Goal: Task Accomplishment & Management: Manage account settings

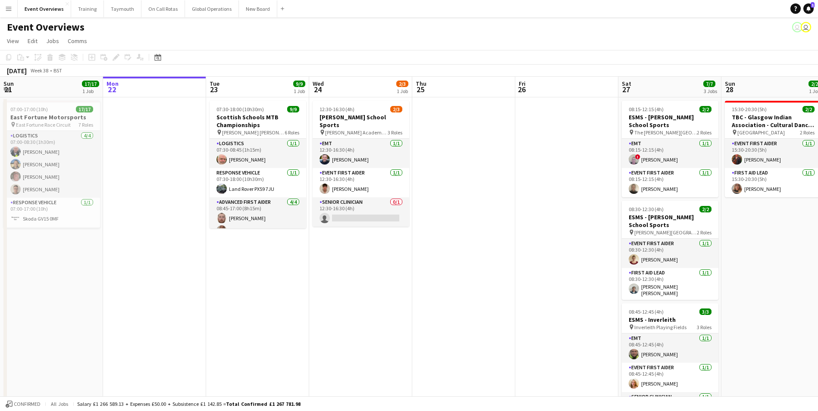
click at [6, 9] on app-icon "Menu" at bounding box center [8, 8] width 7 height 7
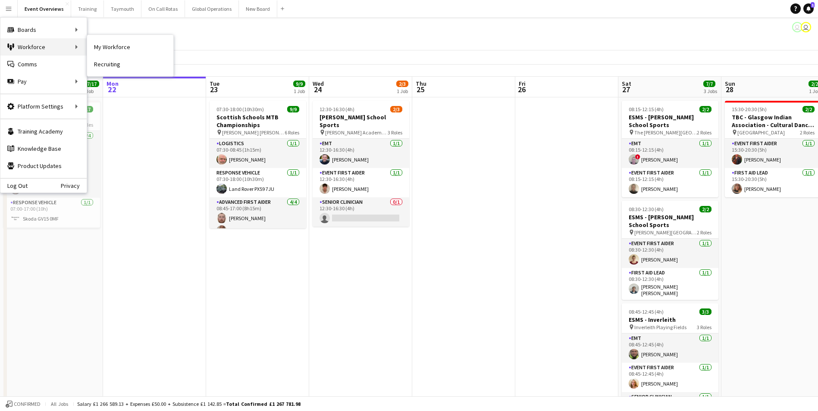
click at [24, 46] on div "Workforce Workforce" at bounding box center [43, 46] width 86 height 17
drag, startPoint x: 122, startPoint y: 45, endPoint x: 161, endPoint y: 75, distance: 49.3
click at [122, 45] on link "My Workforce" at bounding box center [130, 46] width 86 height 17
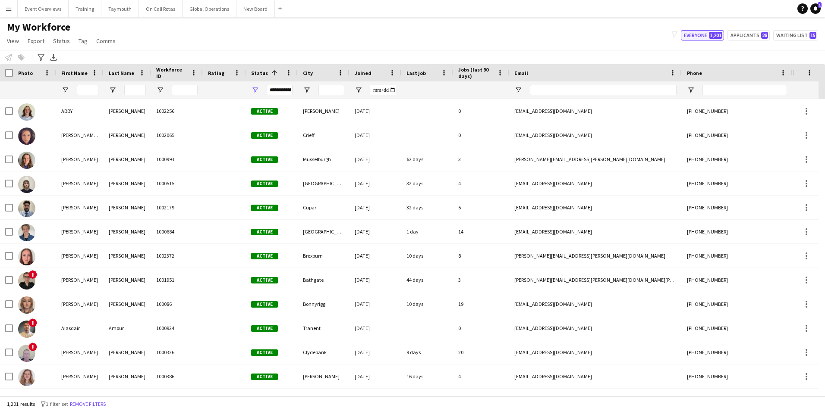
click at [692, 34] on button "Everyone 1,201" at bounding box center [702, 35] width 43 height 10
click at [85, 91] on input "First Name Filter Input" at bounding box center [88, 90] width 22 height 10
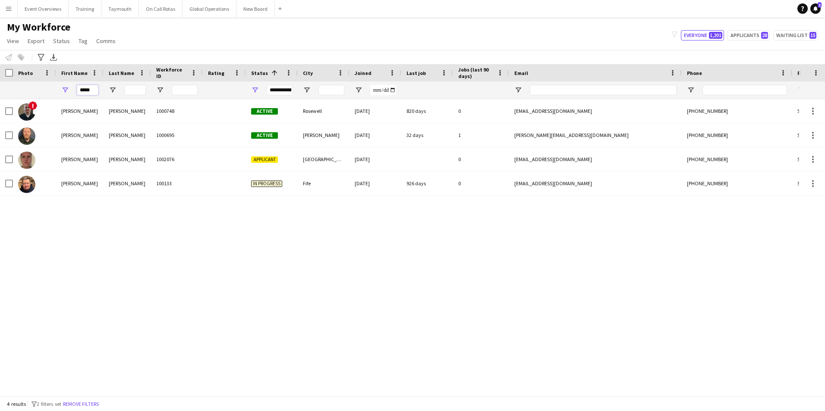
type input "*****"
click at [87, 240] on div "! [PERSON_NAME] 1000748 Active Rosewell [DATE] 820 days 0 [EMAIL_ADDRESS][DOMAI…" at bounding box center [399, 244] width 799 height 291
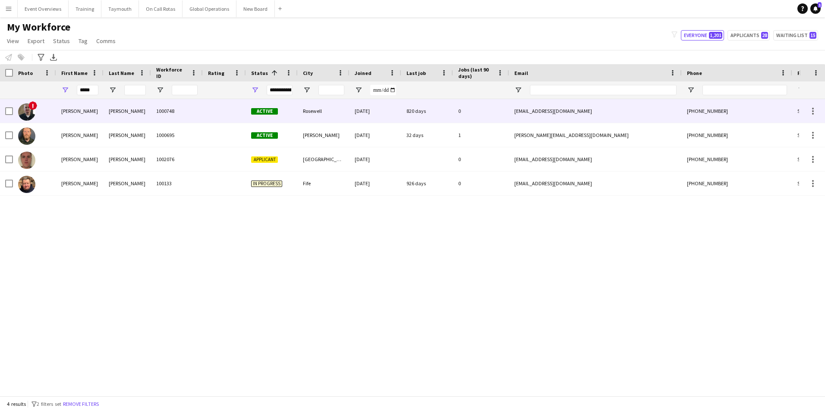
click at [28, 110] on img at bounding box center [26, 112] width 17 height 17
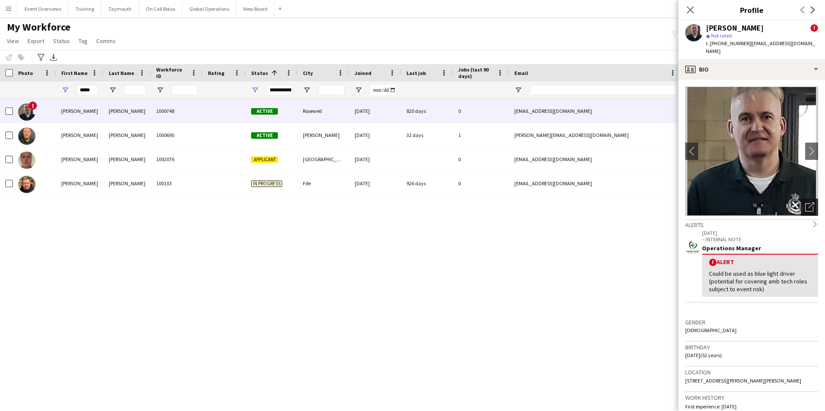
click at [805, 203] on icon "Open photos pop-in" at bounding box center [809, 207] width 9 height 9
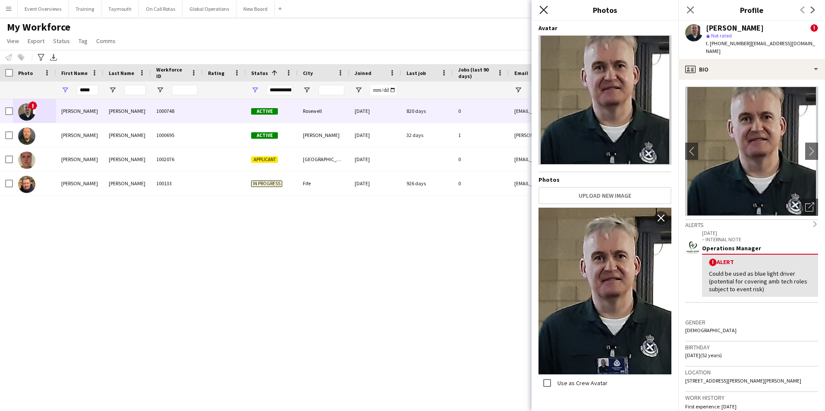
click at [541, 8] on icon at bounding box center [543, 10] width 8 height 8
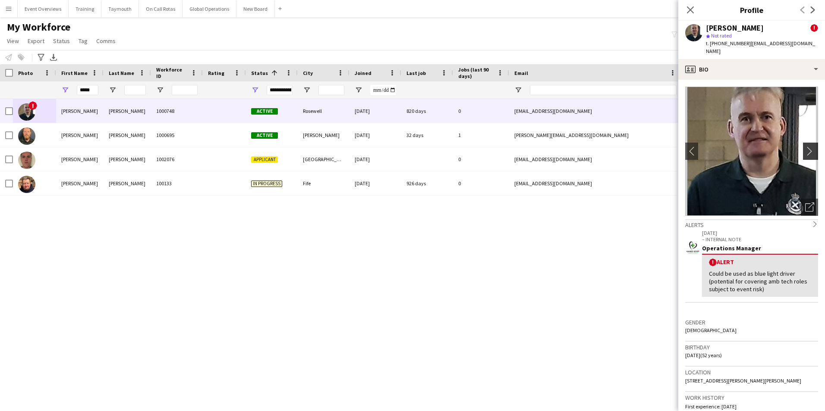
click at [805, 147] on app-icon "chevron-right" at bounding box center [811, 151] width 13 height 9
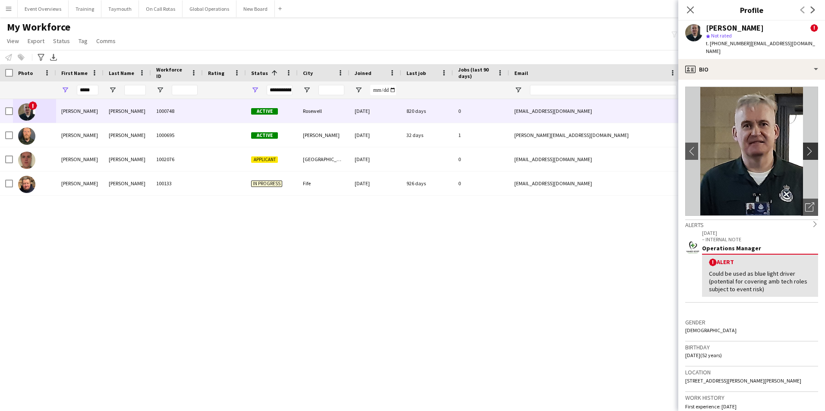
click at [805, 147] on app-icon "chevron-right" at bounding box center [811, 151] width 13 height 9
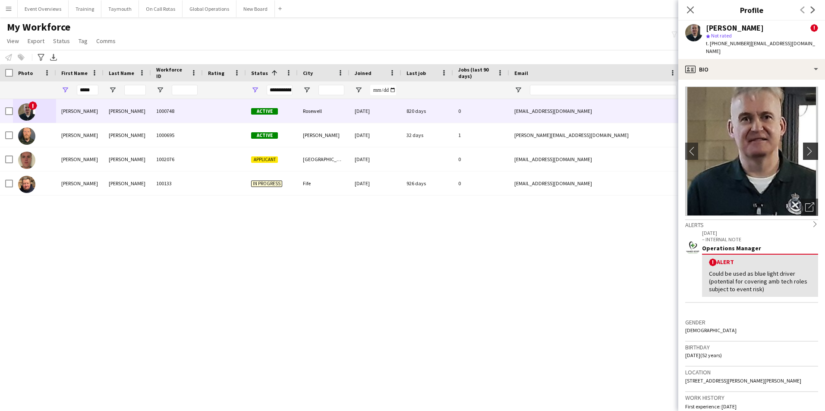
click at [805, 147] on app-icon "chevron-right" at bounding box center [811, 151] width 13 height 9
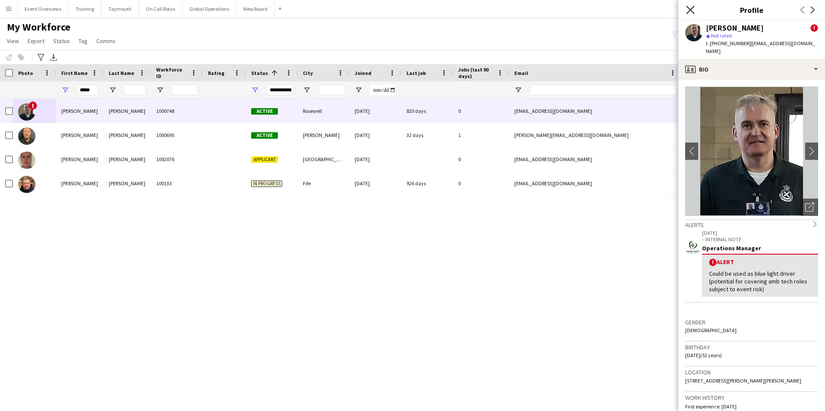
click at [692, 9] on icon "Close pop-in" at bounding box center [690, 10] width 8 height 8
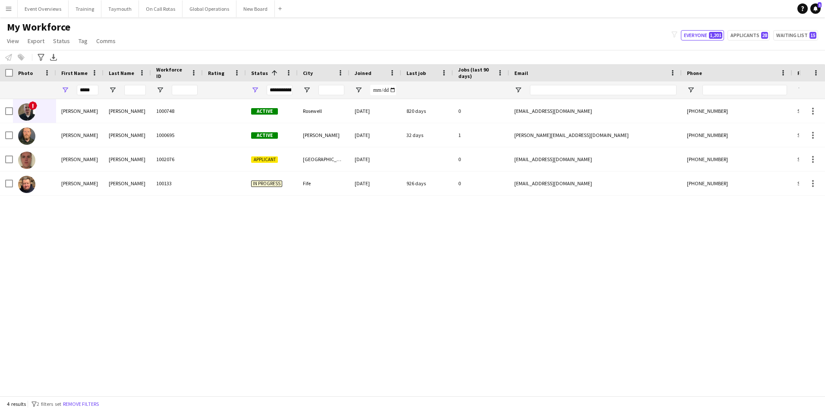
click at [10, 8] on app-icon "Menu" at bounding box center [8, 8] width 7 height 7
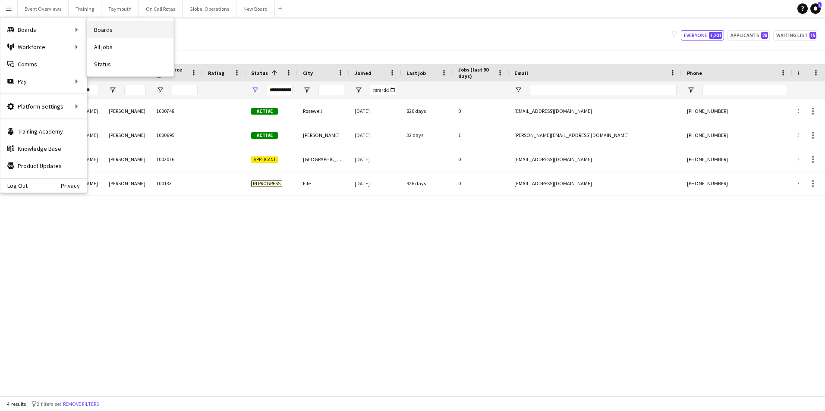
click at [121, 28] on link "Boards" at bounding box center [130, 29] width 86 height 17
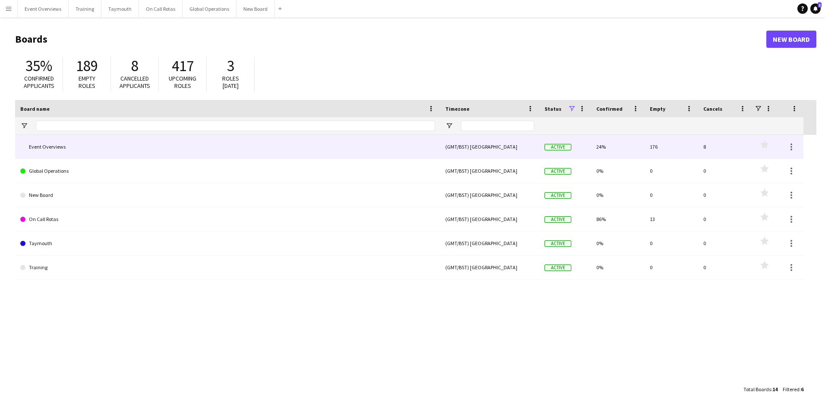
click at [52, 144] on link "Event Overviews" at bounding box center [227, 147] width 414 height 24
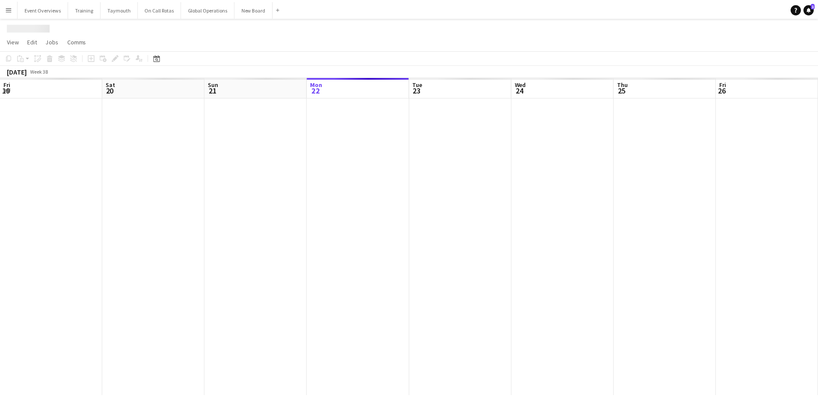
scroll to position [0, 206]
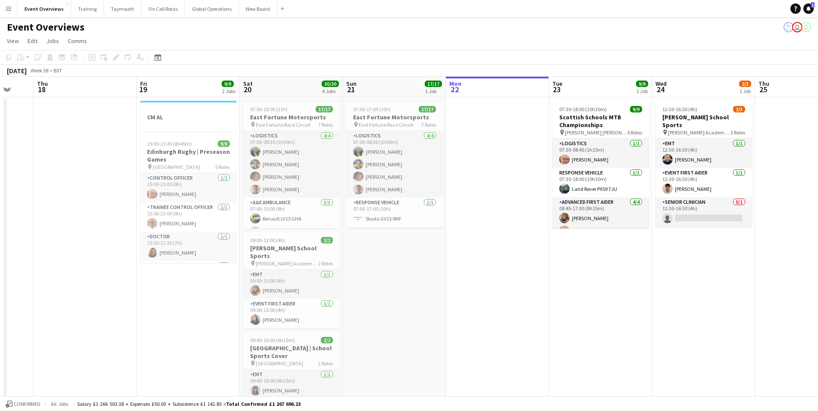
drag, startPoint x: 123, startPoint y: 314, endPoint x: 474, endPoint y: 286, distance: 351.3
click at [474, 286] on app-calendar-viewport "Mon 15 Tue 16 Wed 17 Thu 18 Fri 19 9/9 2 Jobs Sat 20 30/30 4 Jobs Sun 21 17/17 …" at bounding box center [409, 328] width 818 height 502
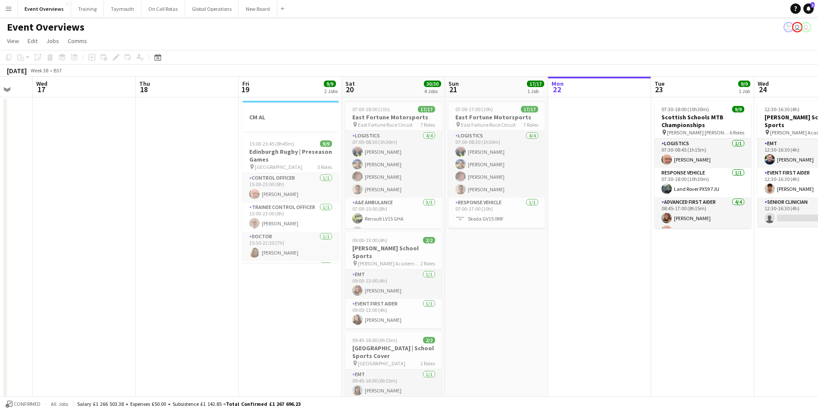
drag, startPoint x: 235, startPoint y: 310, endPoint x: 251, endPoint y: 307, distance: 16.6
click at [251, 307] on app-calendar-viewport "Mon 15 Tue 16 Wed 17 Thu 18 Fri 19 9/9 2 Jobs Sat 20 30/30 4 Jobs Sun 21 17/17 …" at bounding box center [409, 328] width 818 height 502
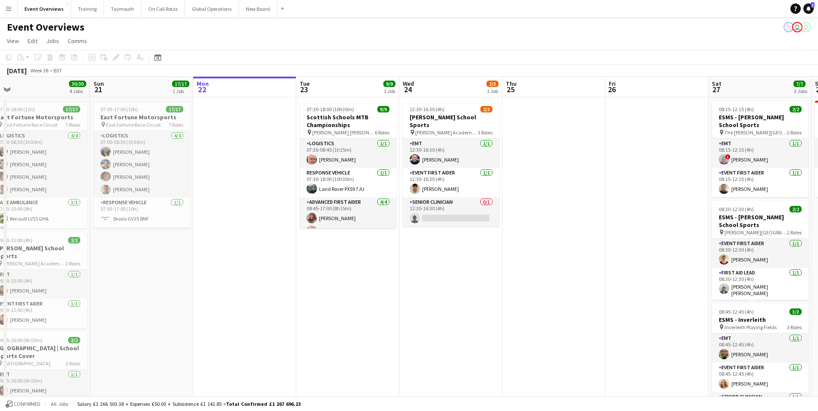
scroll to position [0, 248]
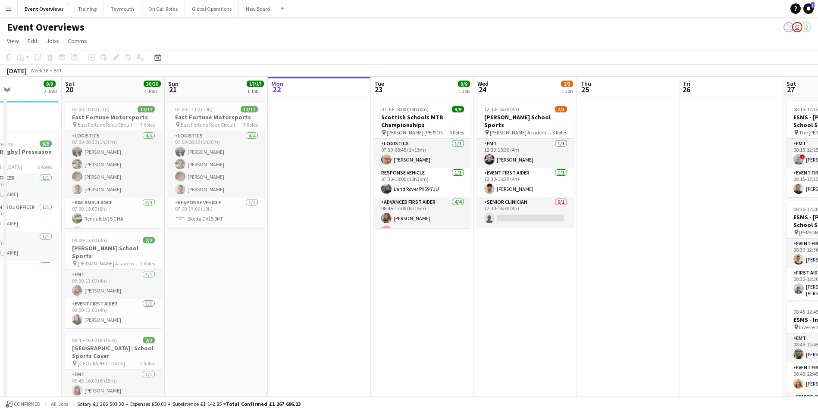
drag, startPoint x: 631, startPoint y: 261, endPoint x: 231, endPoint y: 313, distance: 403.1
click at [231, 313] on app-calendar-viewport "Wed 17 Thu 18 Fri 19 9/9 2 Jobs Sat 20 30/30 4 Jobs Sun 21 17/17 1 Job Mon 22 T…" at bounding box center [409, 328] width 818 height 502
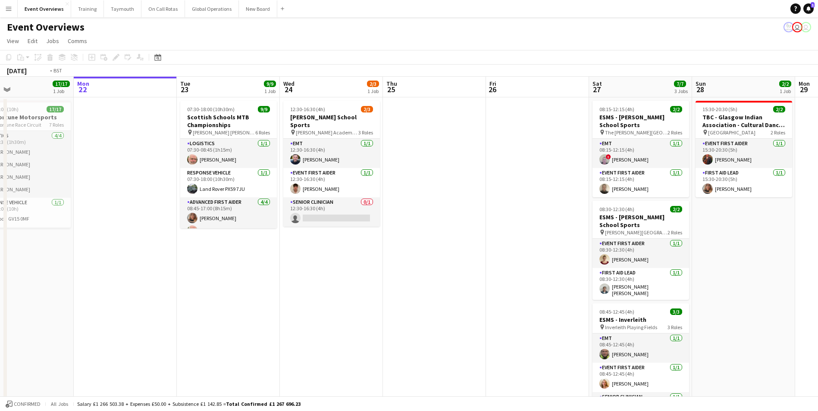
scroll to position [0, 263]
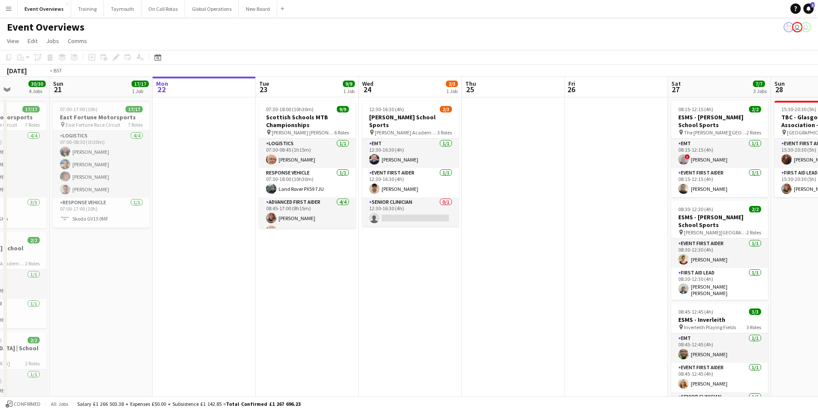
drag, startPoint x: 373, startPoint y: 313, endPoint x: 55, endPoint y: 298, distance: 318.6
click at [56, 299] on app-calendar-viewport "Thu 18 Fri 19 9/9 2 Jobs Sat 20 30/30 4 Jobs Sun 21 17/17 1 Job Mon 22 Tue 23 9…" at bounding box center [409, 328] width 818 height 502
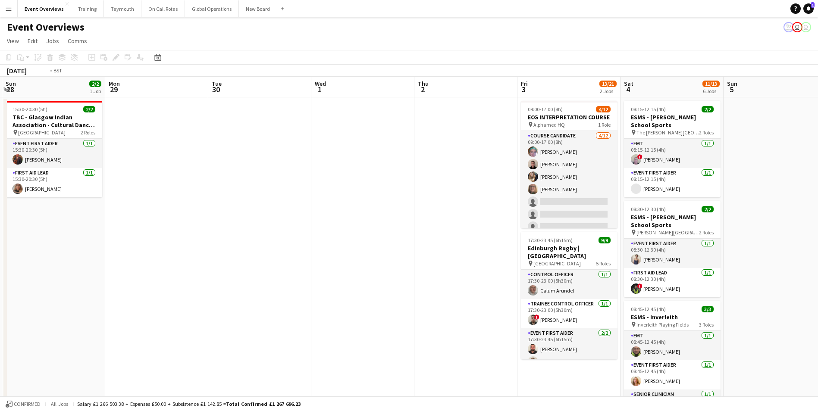
scroll to position [0, 322]
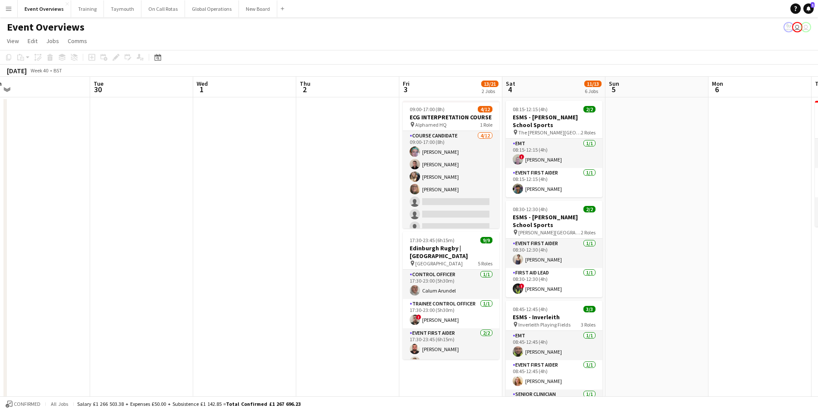
drag, startPoint x: 691, startPoint y: 281, endPoint x: 117, endPoint y: 278, distance: 574.4
click at [117, 278] on app-calendar-viewport "Fri 26 Sat 27 7/7 3 Jobs Sun 28 2/2 1 Job Mon 29 Tue 30 Wed 1 Thu 2 Fri 3 13/21…" at bounding box center [409, 409] width 818 height 664
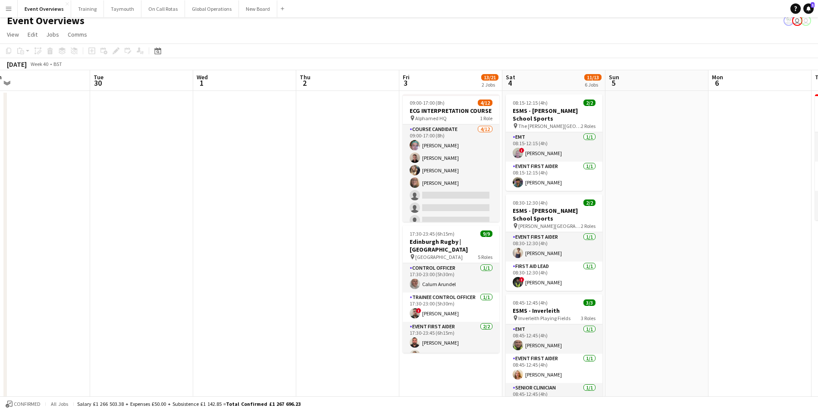
scroll to position [0, 0]
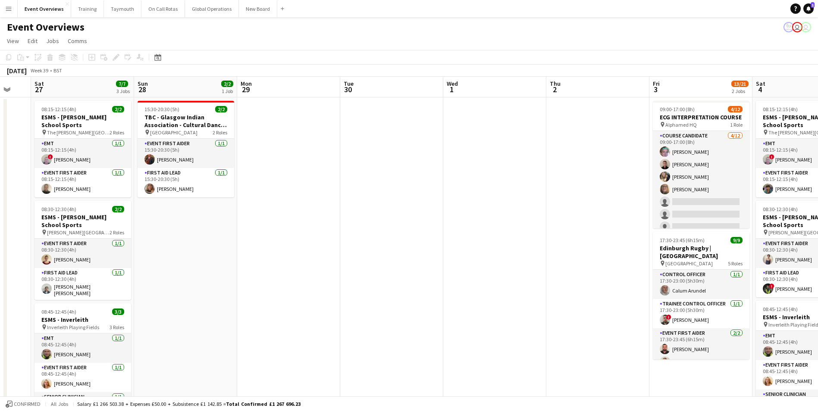
drag, startPoint x: 134, startPoint y: 278, endPoint x: 634, endPoint y: 264, distance: 500.9
click at [634, 264] on app-calendar-viewport "Thu 25 Fri 26 Sat 27 7/7 3 Jobs Sun 28 2/2 1 Job Mon 29 Tue 30 Wed 1 Thu 2 Fri …" at bounding box center [409, 409] width 818 height 664
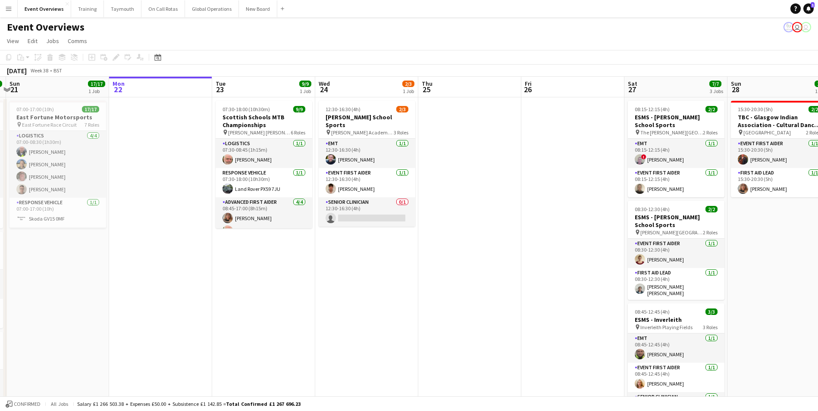
drag, startPoint x: 138, startPoint y: 331, endPoint x: 584, endPoint y: 308, distance: 446.5
click at [584, 308] on app-calendar-viewport "Fri 19 9/9 2 Jobs Sat 20 30/30 4 Jobs Sun 21 17/17 1 Job Mon 22 Tue 23 9/9 1 Jo…" at bounding box center [409, 409] width 818 height 664
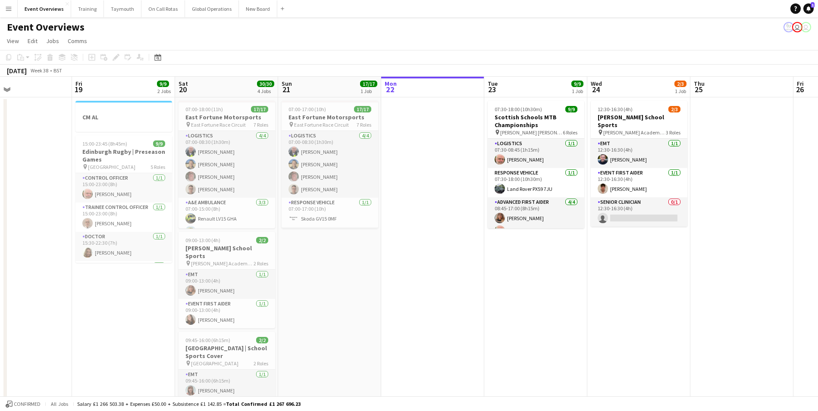
drag, startPoint x: 392, startPoint y: 329, endPoint x: 682, endPoint y: 294, distance: 292.4
click at [674, 294] on app-calendar-viewport "Tue 16 Wed 17 Thu 18 Fri 19 9/9 2 Jobs Sat 20 30/30 4 Jobs Sun 21 17/17 1 Job M…" at bounding box center [409, 409] width 818 height 664
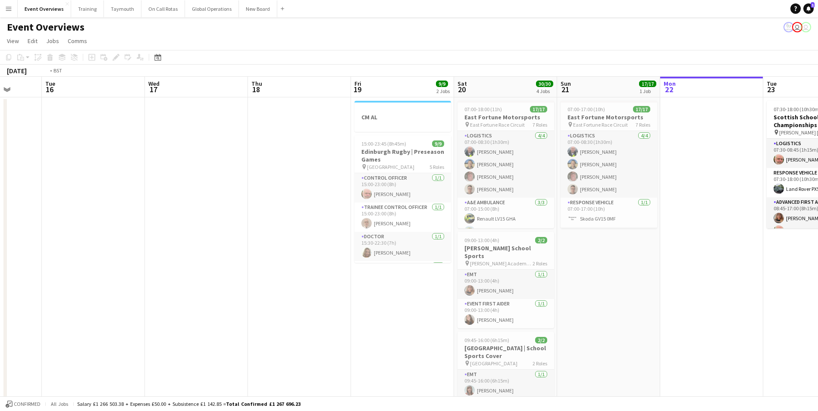
drag, startPoint x: 380, startPoint y: 318, endPoint x: 570, endPoint y: 297, distance: 190.9
click at [571, 297] on app-calendar-viewport "Sun 14 Mon 15 Tue 16 Wed 17 Thu 18 Fri 19 9/9 2 Jobs Sat 20 30/30 4 Jobs Sun 21…" at bounding box center [409, 409] width 818 height 664
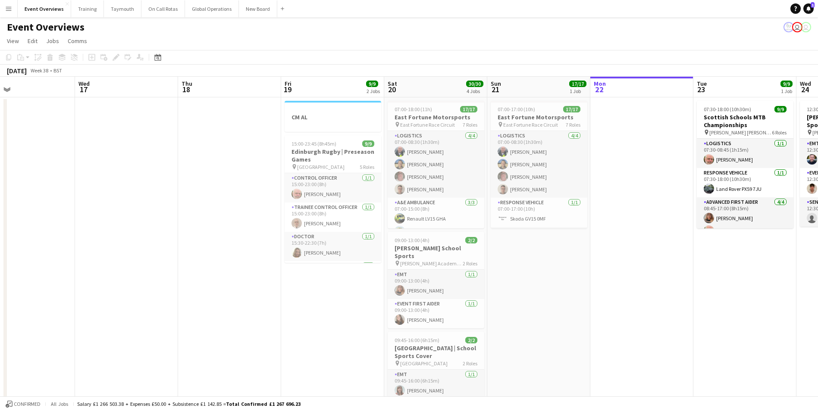
drag, startPoint x: 432, startPoint y: 296, endPoint x: 169, endPoint y: 263, distance: 264.7
click at [169, 263] on app-calendar-viewport "Sat 13 11/12 6 Jobs Sun 14 Mon 15 Tue 16 Wed 17 Thu 18 Fri 19 9/9 2 Jobs Sat 20…" at bounding box center [409, 409] width 818 height 664
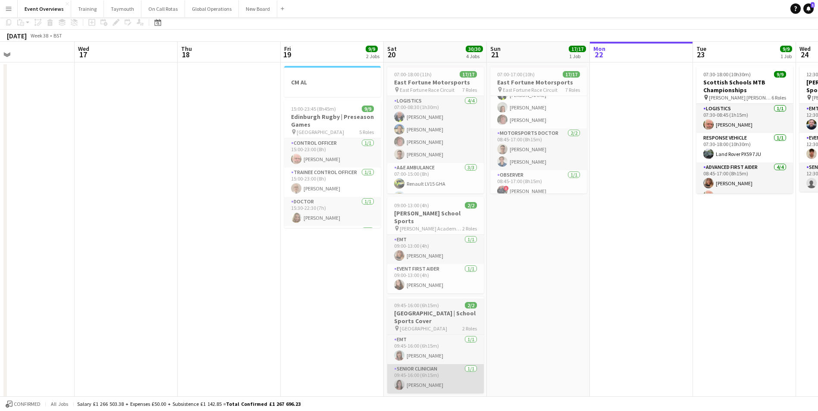
scroll to position [0, 0]
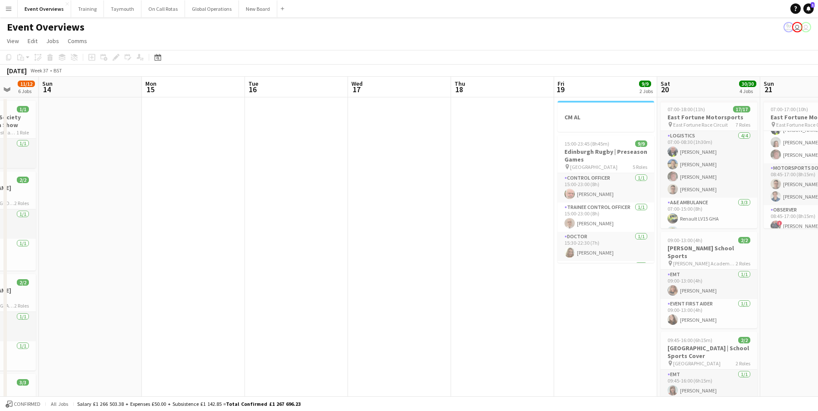
drag, startPoint x: 270, startPoint y: 316, endPoint x: 544, endPoint y: 304, distance: 273.6
click at [544, 304] on app-calendar-viewport "Thu 11 3/3 1 Job Fri 12 25/30 2 Jobs Sat 13 11/12 6 Jobs Sun 14 Mon 15 Tue 16 W…" at bounding box center [409, 409] width 818 height 664
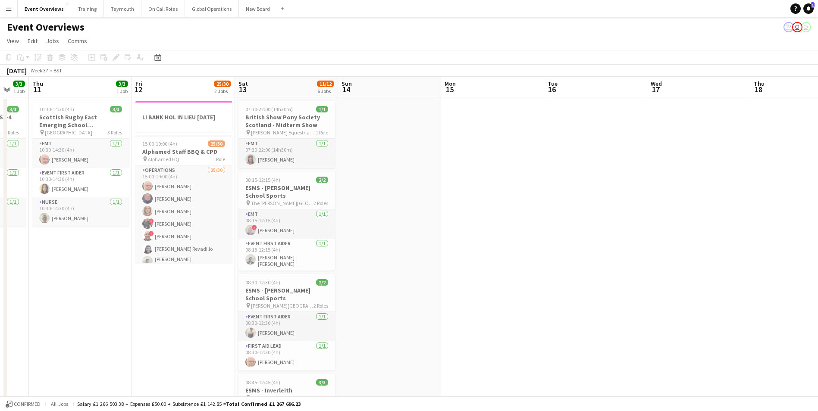
drag, startPoint x: 325, startPoint y: 314, endPoint x: 623, endPoint y: 301, distance: 298.3
click at [623, 301] on app-calendar-viewport "Tue 9 4/4 2 Jobs Wed 10 3/3 1 Job Thu 11 3/3 1 Job Fri 12 25/30 2 Jobs Sat 13 1…" at bounding box center [409, 409] width 818 height 664
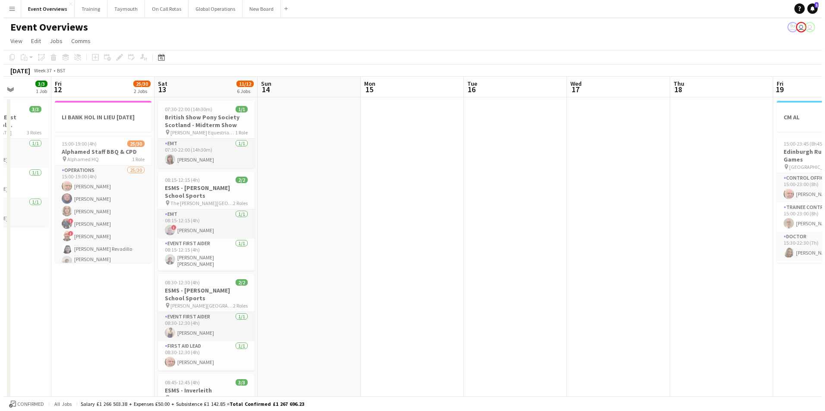
scroll to position [0, 306]
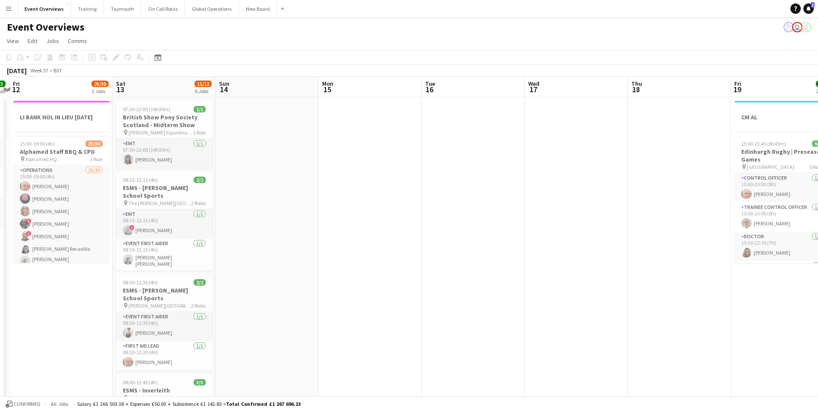
drag, startPoint x: 558, startPoint y: 256, endPoint x: 283, endPoint y: 261, distance: 274.8
click at [284, 261] on app-calendar-viewport "Tue 9 4/4 2 Jobs Wed 10 3/3 1 Job Thu 11 3/3 1 Job Fri 12 25/30 2 Jobs Sat 13 1…" at bounding box center [409, 409] width 818 height 664
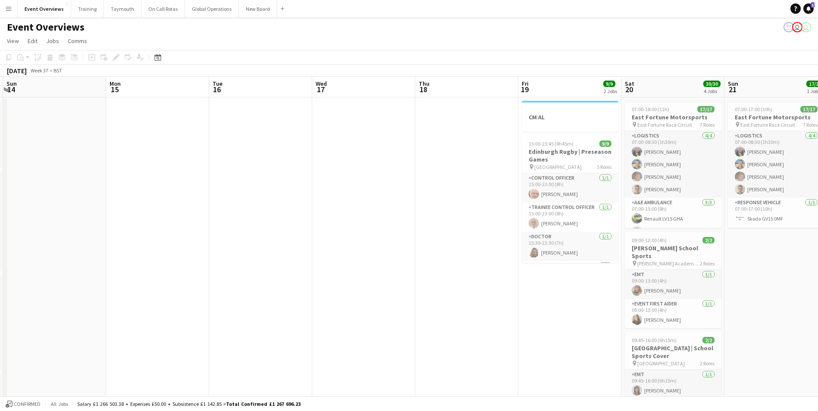
click at [9, 9] on app-icon "Menu" at bounding box center [8, 8] width 7 height 7
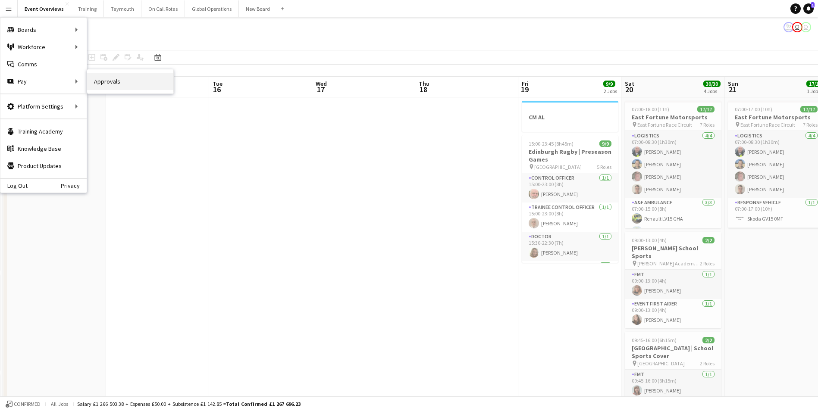
click at [108, 82] on link "Approvals" at bounding box center [130, 81] width 86 height 17
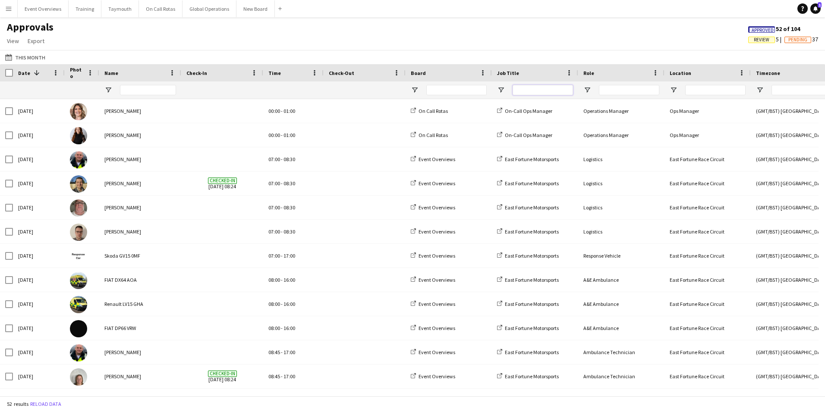
click at [524, 89] on input "Job Title Filter Input" at bounding box center [542, 90] width 60 height 10
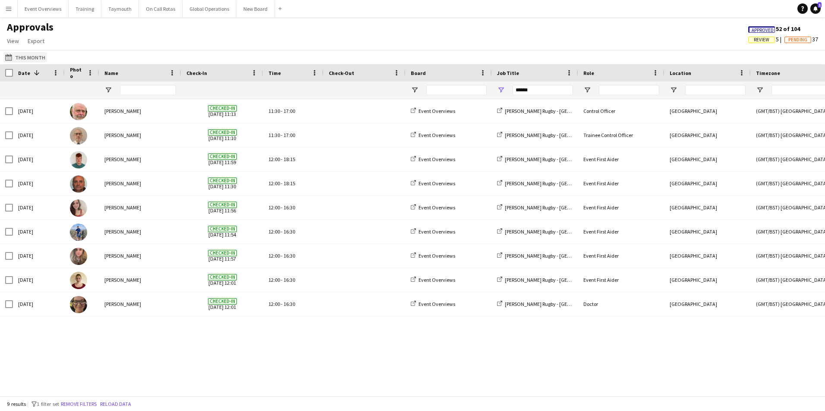
click at [27, 54] on button "This Month This Month" at bounding box center [25, 57] width 44 height 10
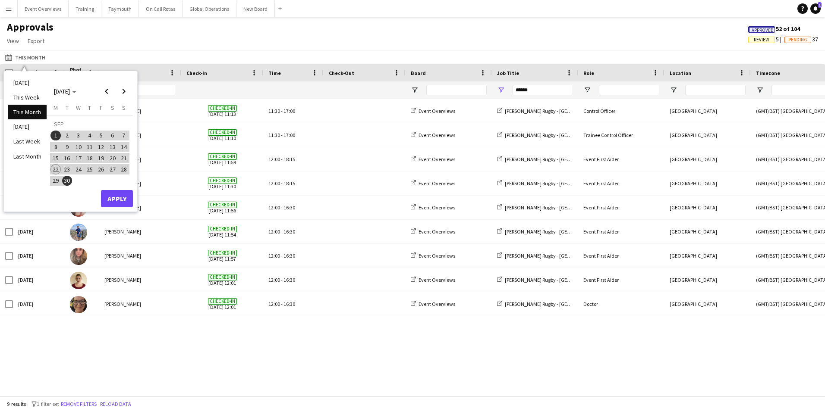
click at [28, 108] on li "This Month" at bounding box center [27, 112] width 38 height 15
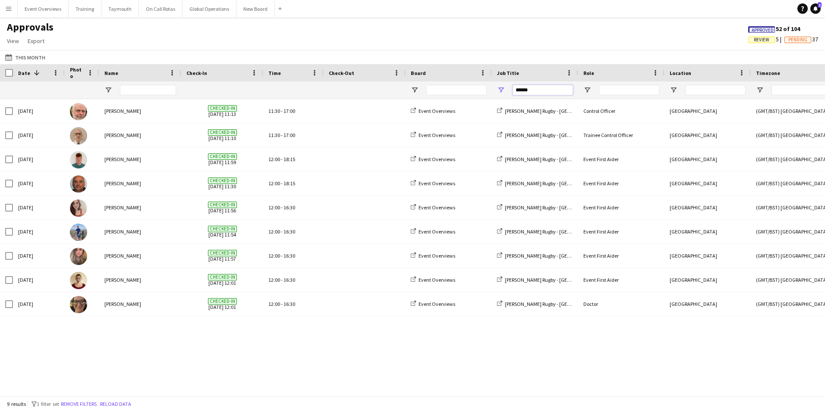
click at [529, 92] on input "******" at bounding box center [542, 90] width 60 height 10
click at [535, 92] on input "******" at bounding box center [542, 90] width 60 height 10
type input "*"
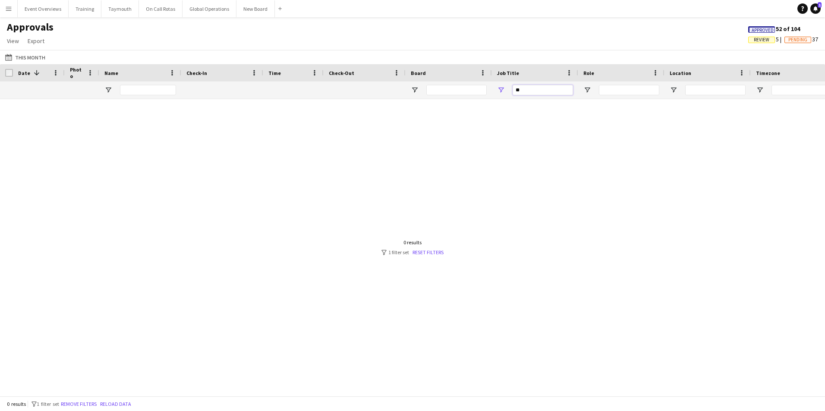
type input "*"
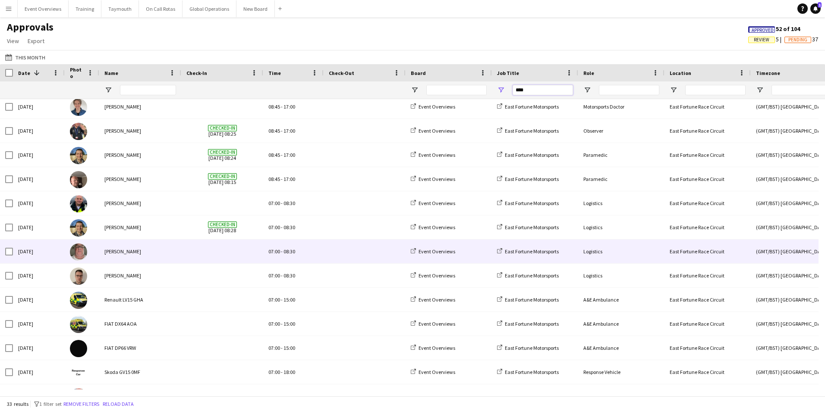
scroll to position [248, 0]
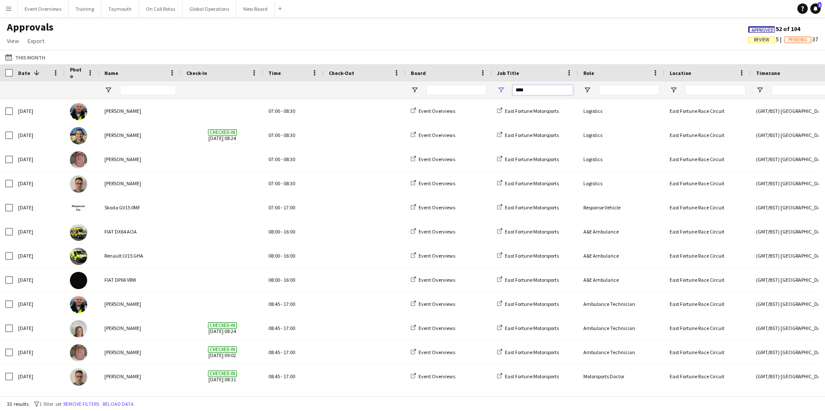
click at [533, 88] on input "****" at bounding box center [542, 90] width 60 height 10
type input "*"
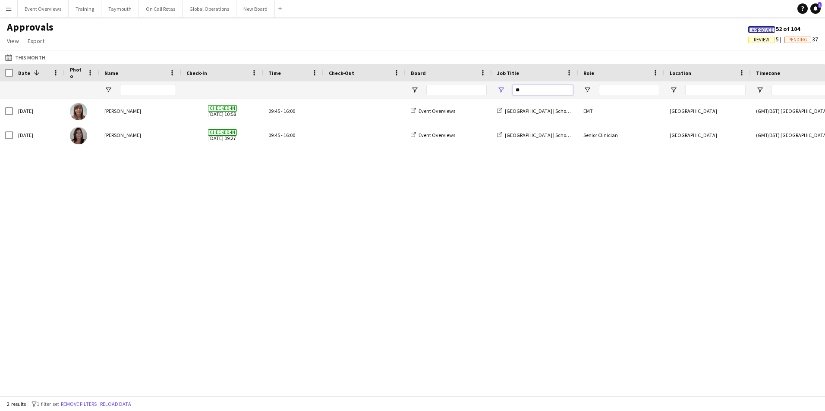
type input "*"
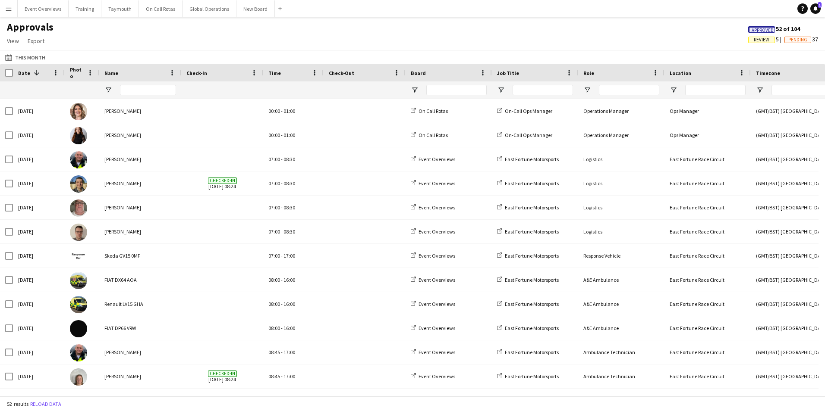
click at [6, 6] on app-icon "Menu" at bounding box center [8, 8] width 7 height 7
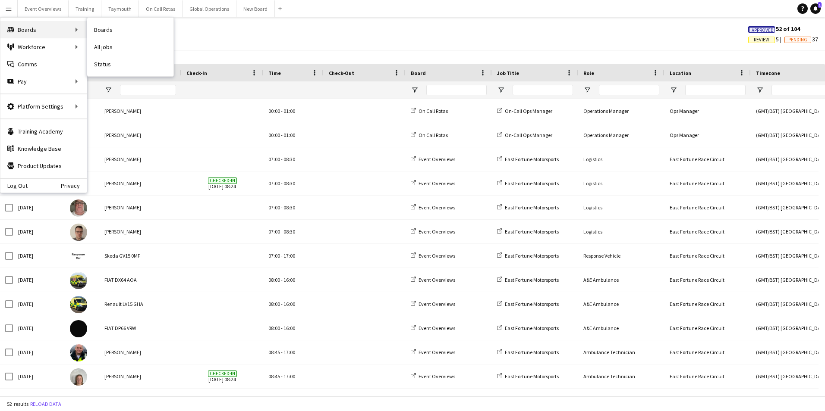
click at [23, 30] on div "Boards Boards" at bounding box center [43, 29] width 86 height 17
click at [114, 29] on link "Boards" at bounding box center [130, 29] width 86 height 17
